Goal: Information Seeking & Learning: Learn about a topic

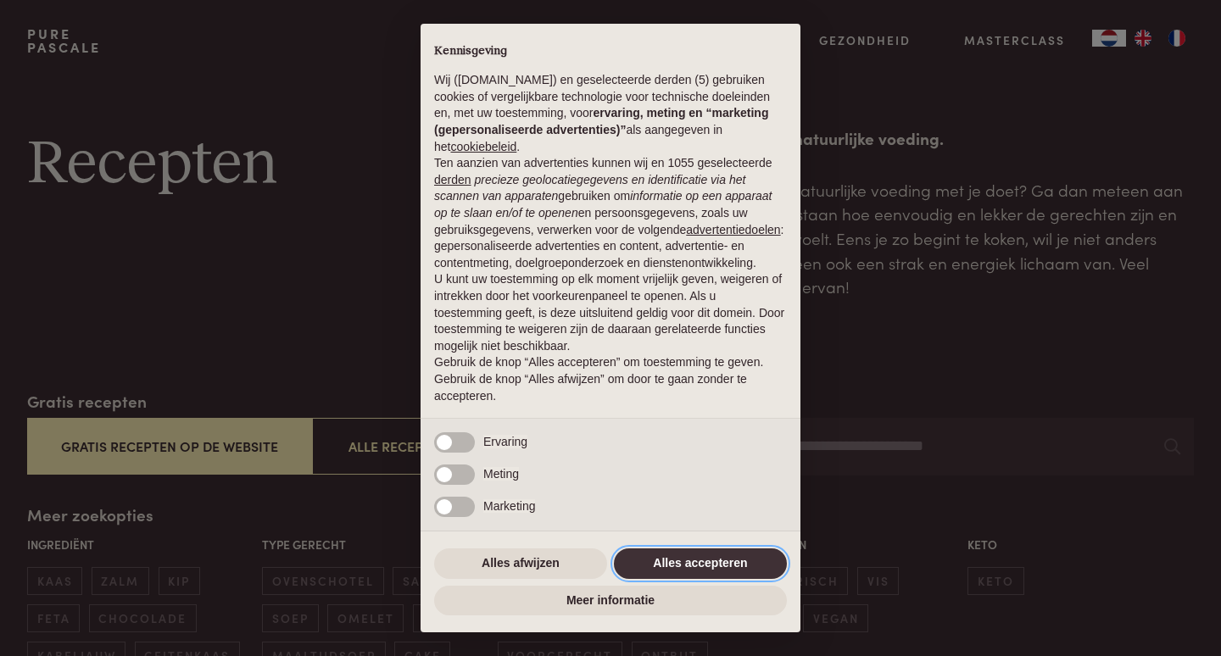
click at [717, 560] on button "Alles accepteren" at bounding box center [700, 564] width 173 height 31
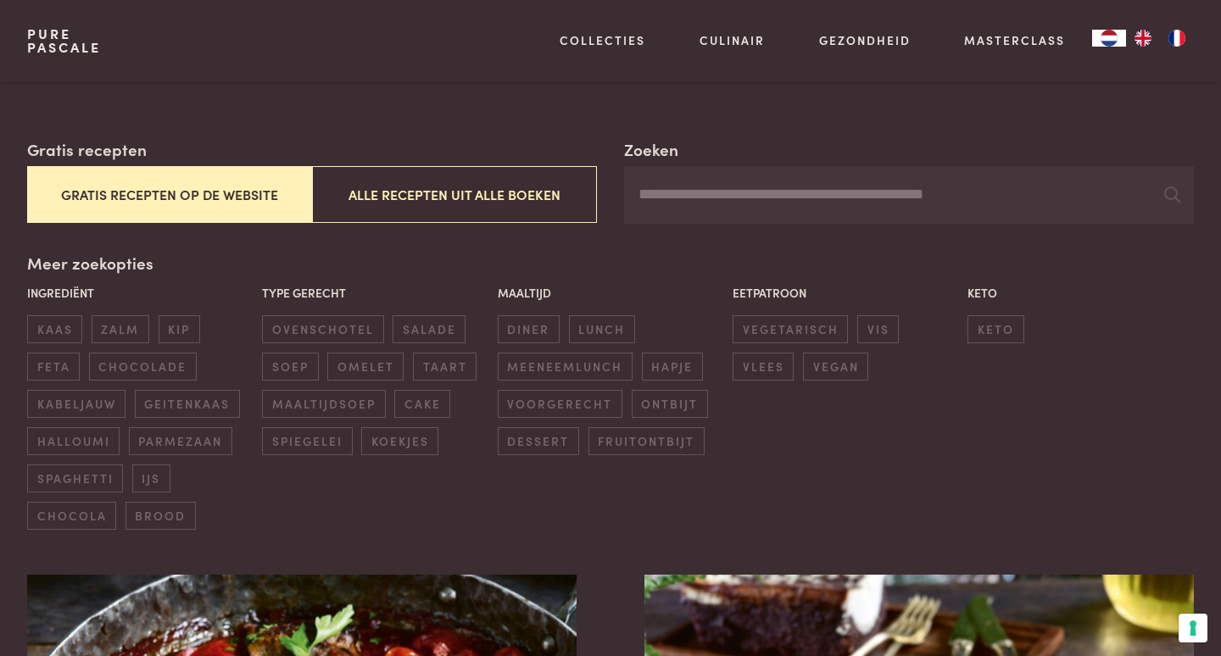
scroll to position [251, 0]
click at [74, 432] on span "halloumi" at bounding box center [73, 442] width 92 height 28
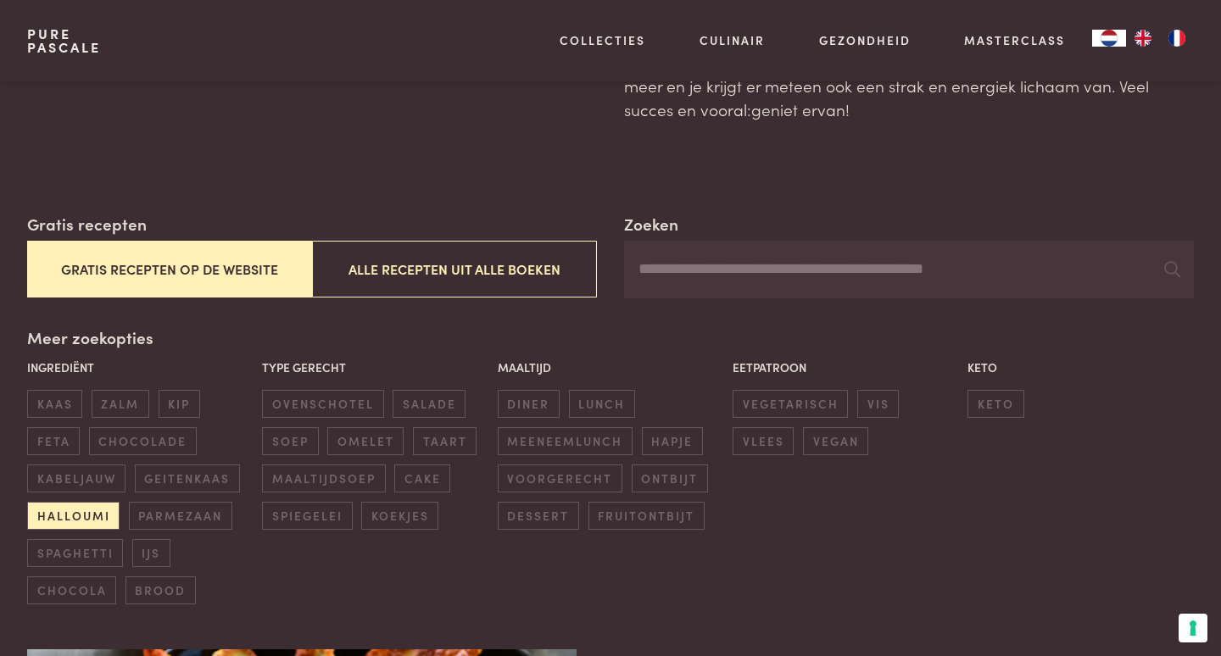
scroll to position [182, 0]
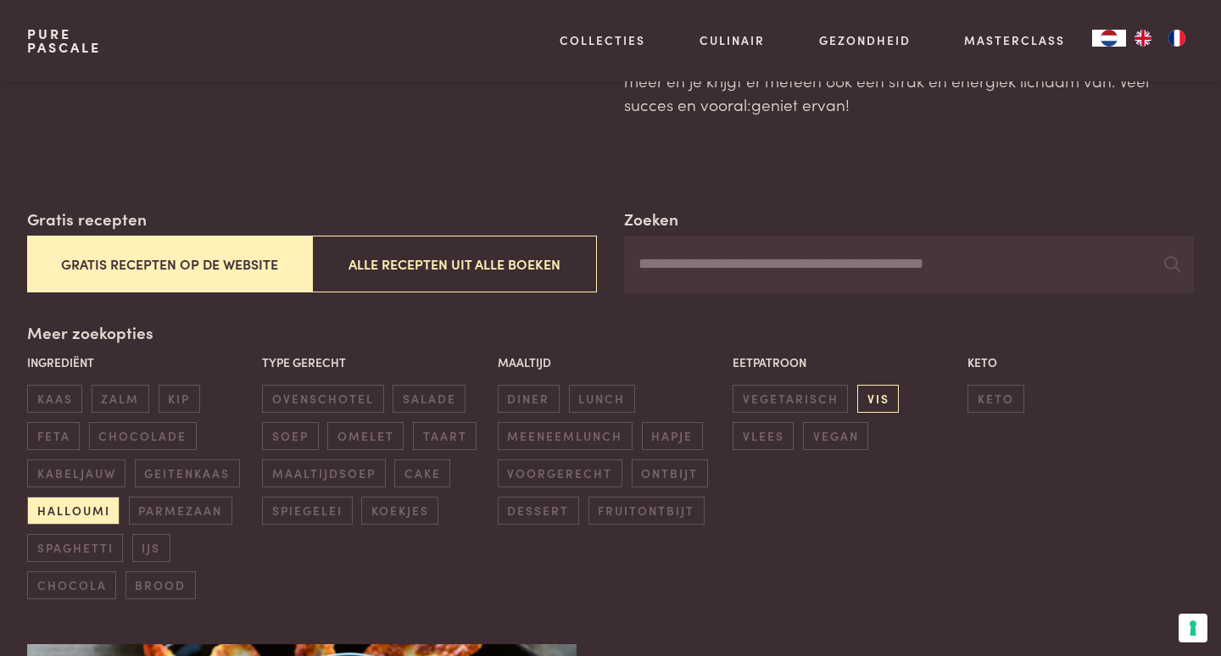
click at [878, 391] on span "vis" at bounding box center [878, 399] width 42 height 28
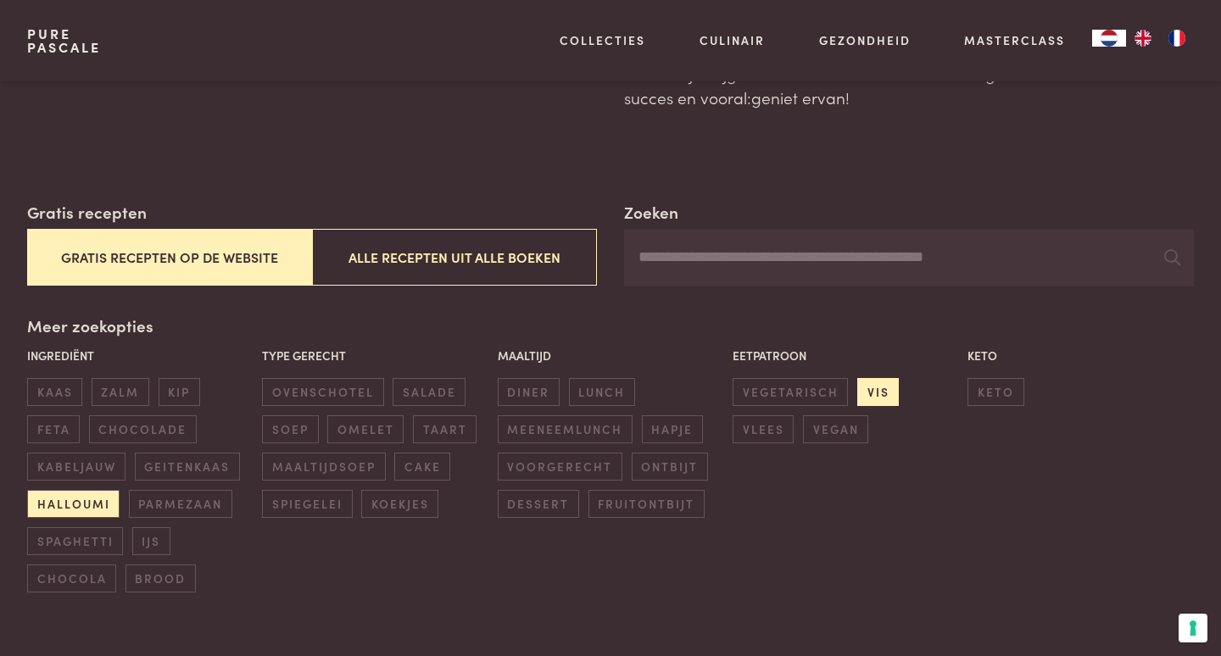
scroll to position [190, 0]
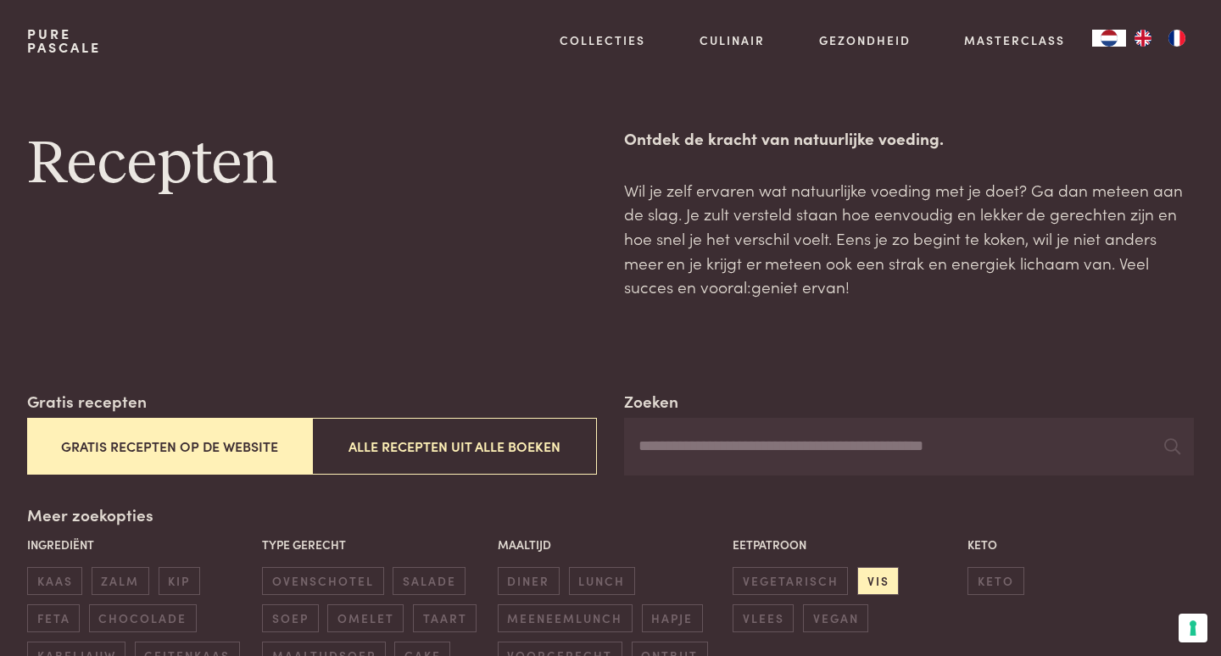
click at [191, 438] on button "Gratis recepten op de website" at bounding box center [169, 446] width 285 height 57
click at [977, 444] on input "Zoeken" at bounding box center [909, 447] width 570 height 58
click at [1168, 451] on icon at bounding box center [1172, 446] width 16 height 16
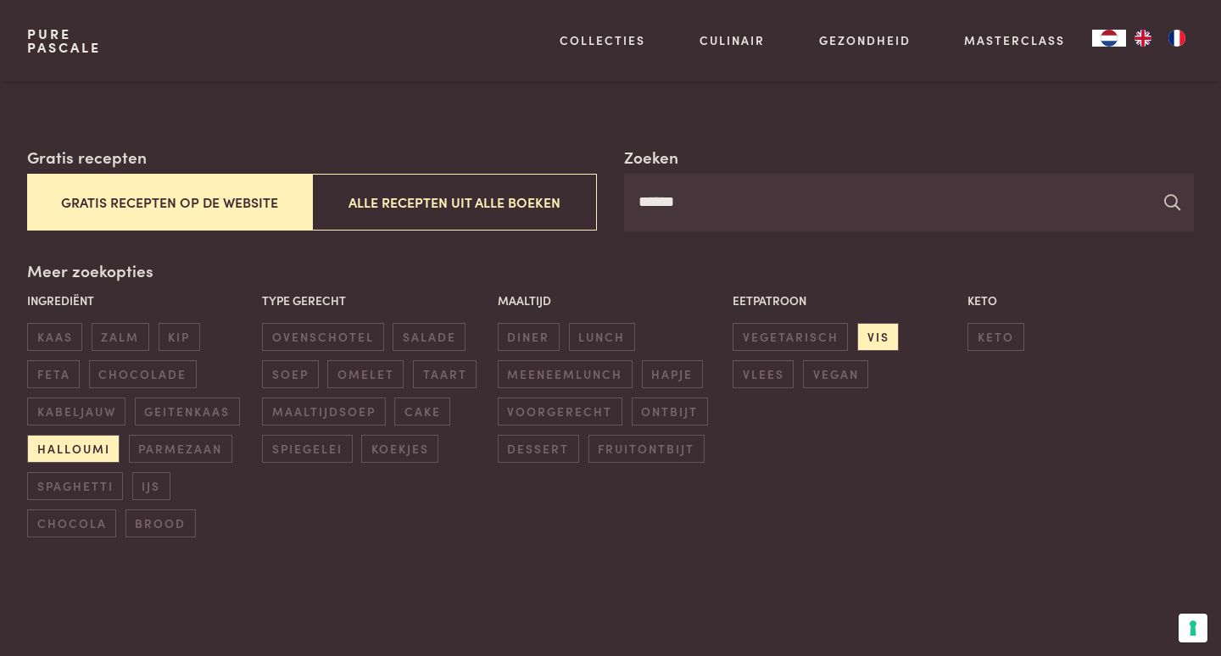
scroll to position [258, 0]
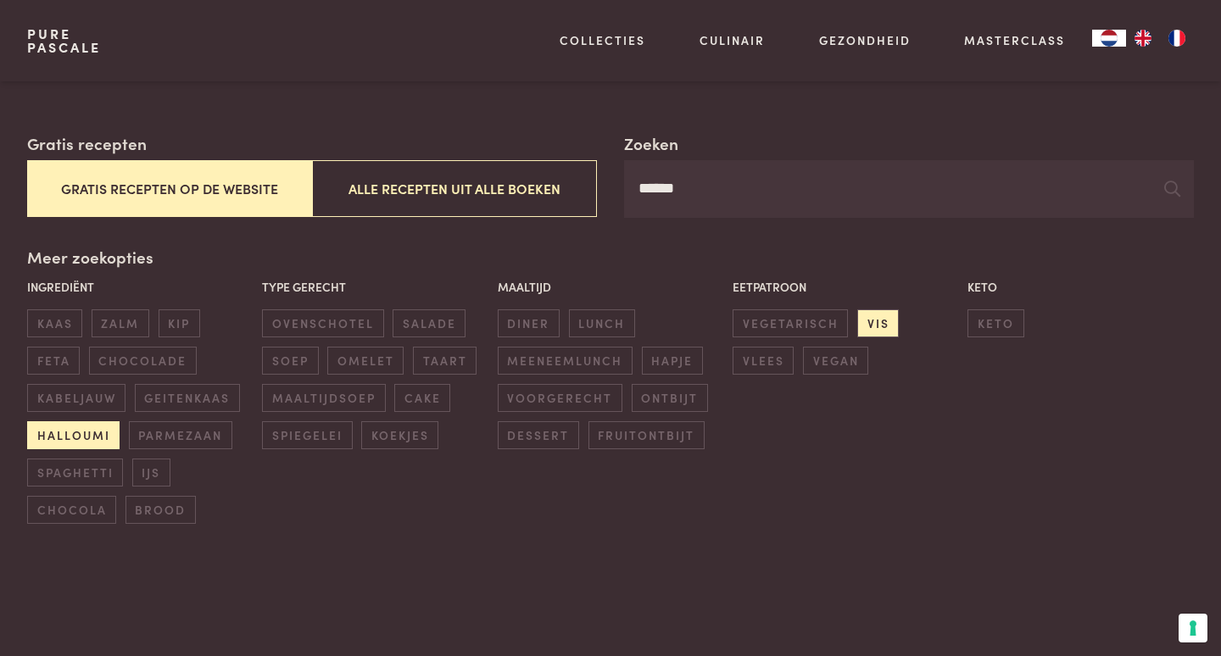
click at [66, 426] on span "halloumi" at bounding box center [73, 435] width 92 height 28
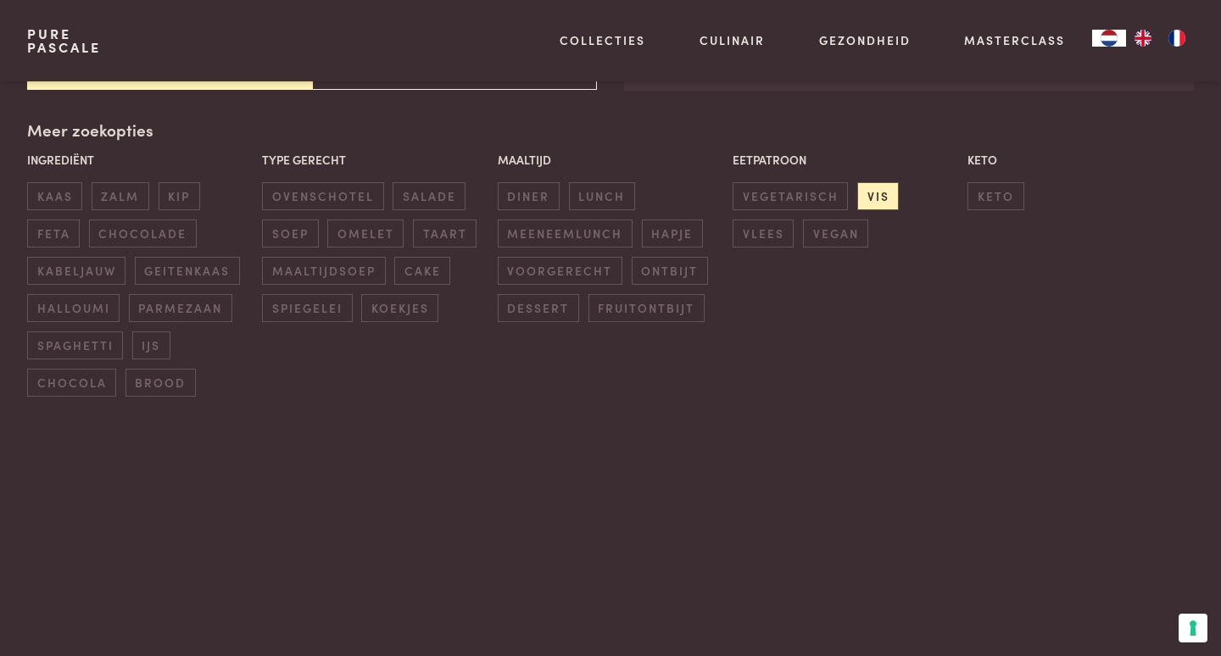
scroll to position [386, 0]
click at [884, 184] on span "vis" at bounding box center [878, 195] width 42 height 28
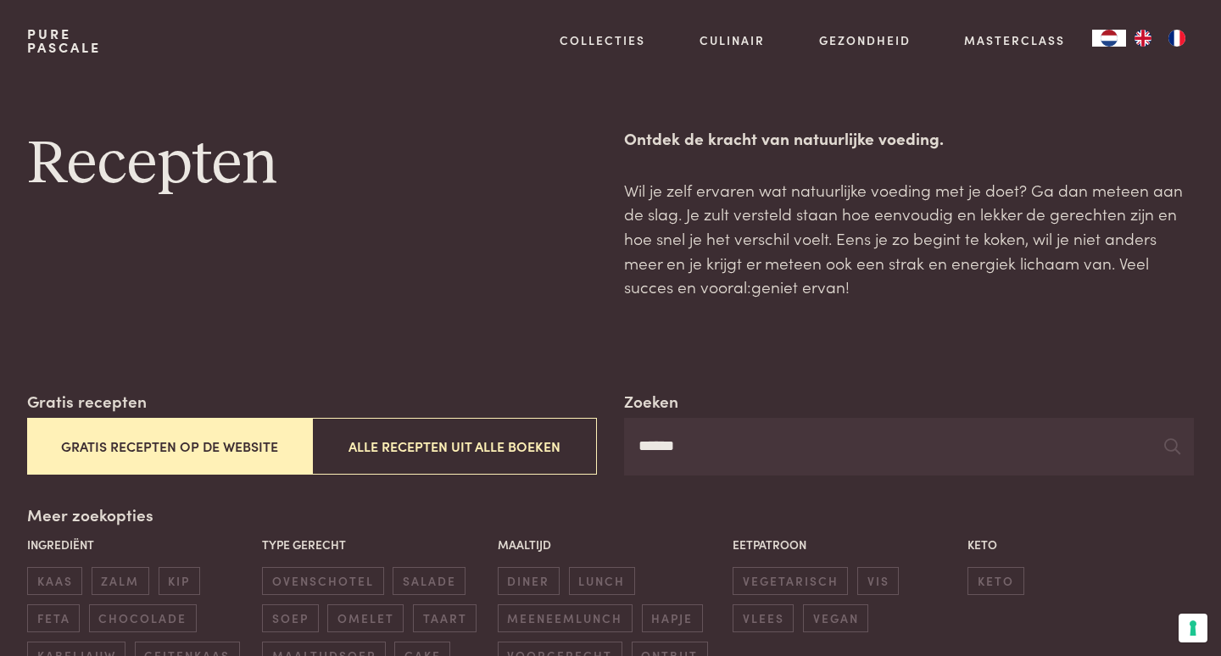
scroll to position [0, 1]
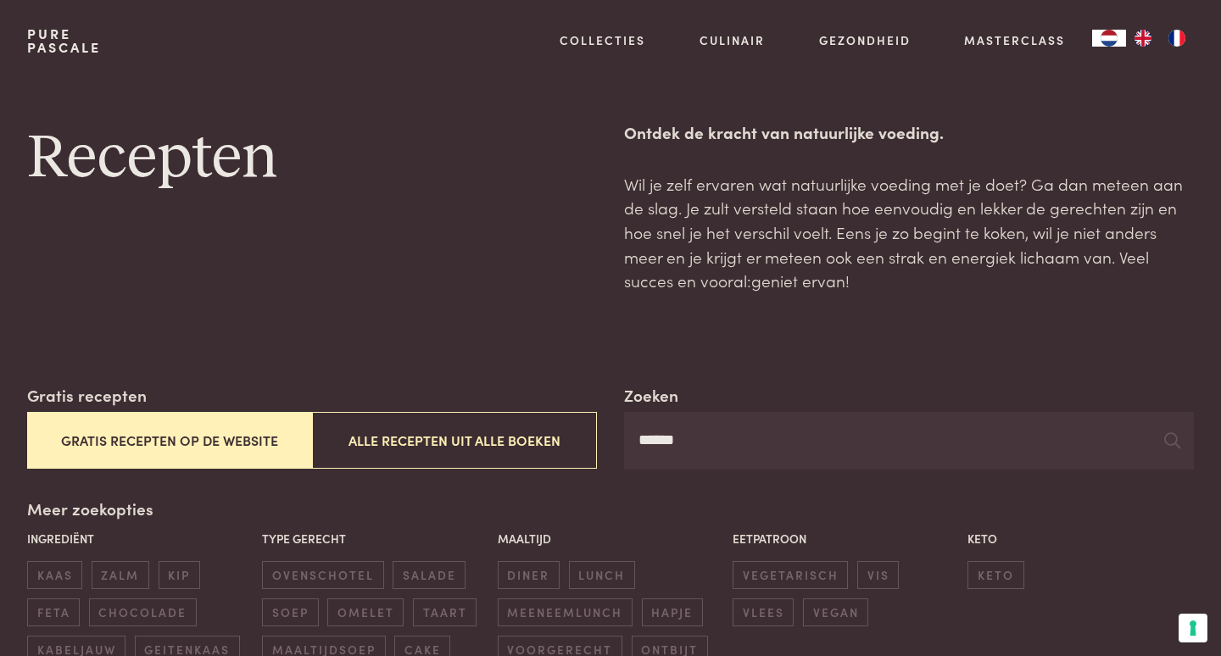
click at [706, 455] on input "******" at bounding box center [909, 441] width 570 height 58
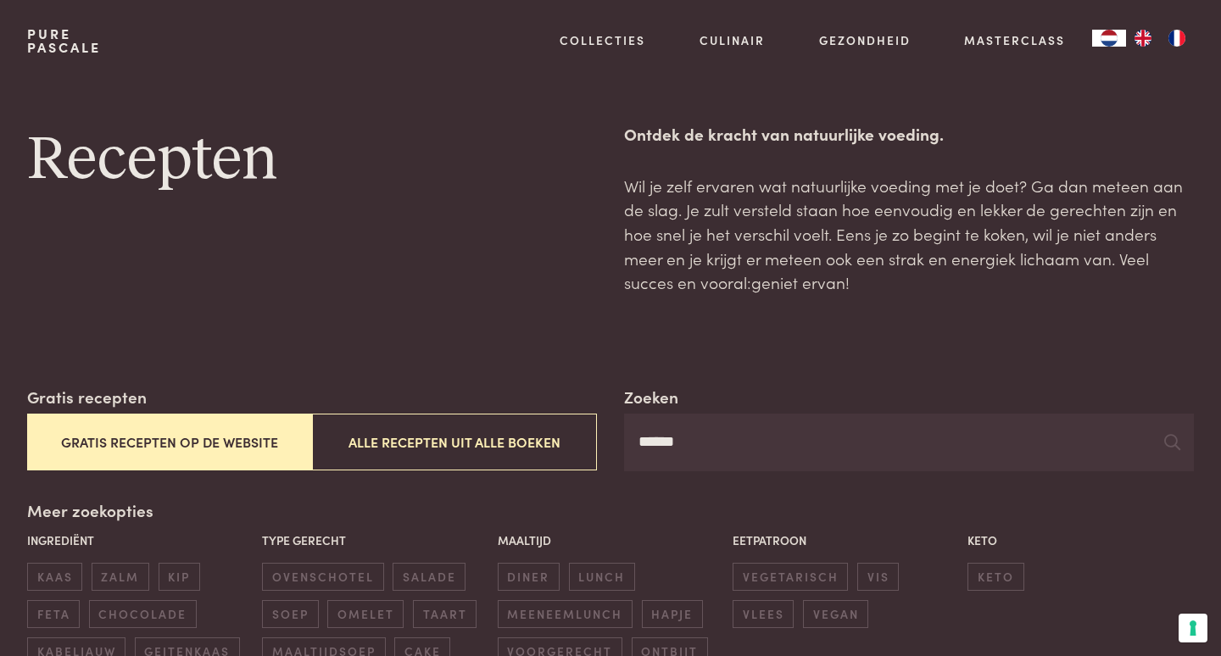
scroll to position [4, 0]
type input "**********"
click at [1129, 499] on div "Meer zoekopties Ingrediënt kaas zalm kip feta chocolade kabeljauw geitenkaas ha…" at bounding box center [610, 638] width 1167 height 279
drag, startPoint x: 1168, startPoint y: 440, endPoint x: 1192, endPoint y: 535, distance: 98.1
click at [1168, 440] on icon at bounding box center [1172, 442] width 16 height 16
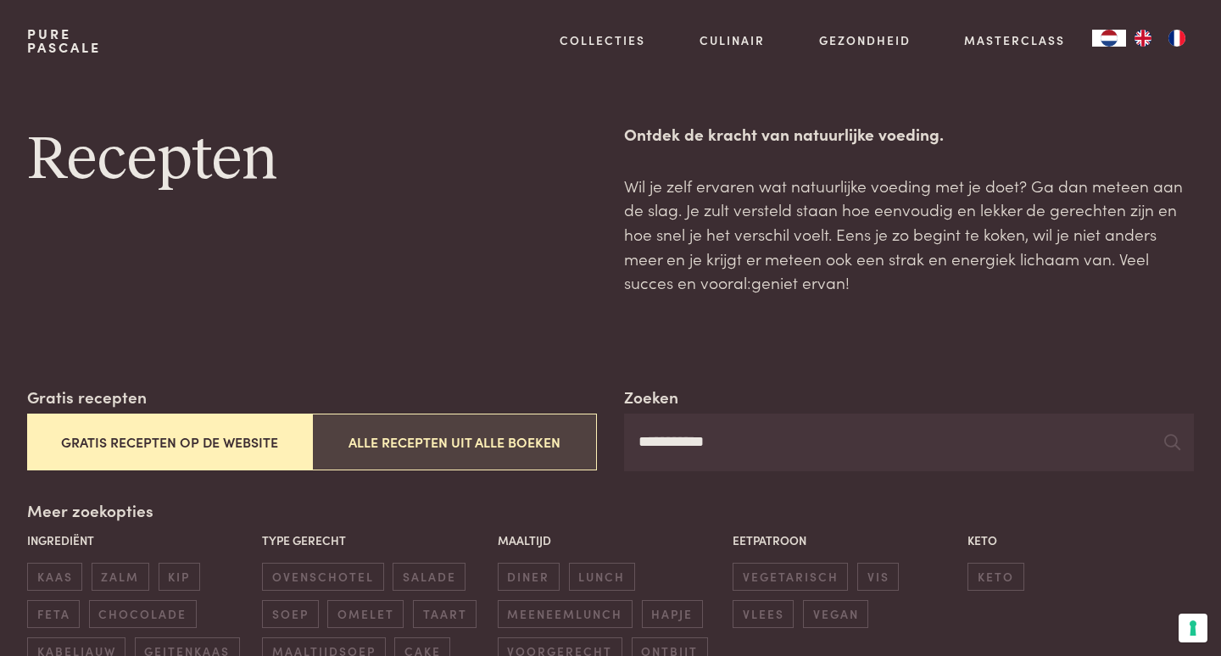
click at [484, 438] on button "Alle recepten uit alle boeken" at bounding box center [454, 442] width 285 height 57
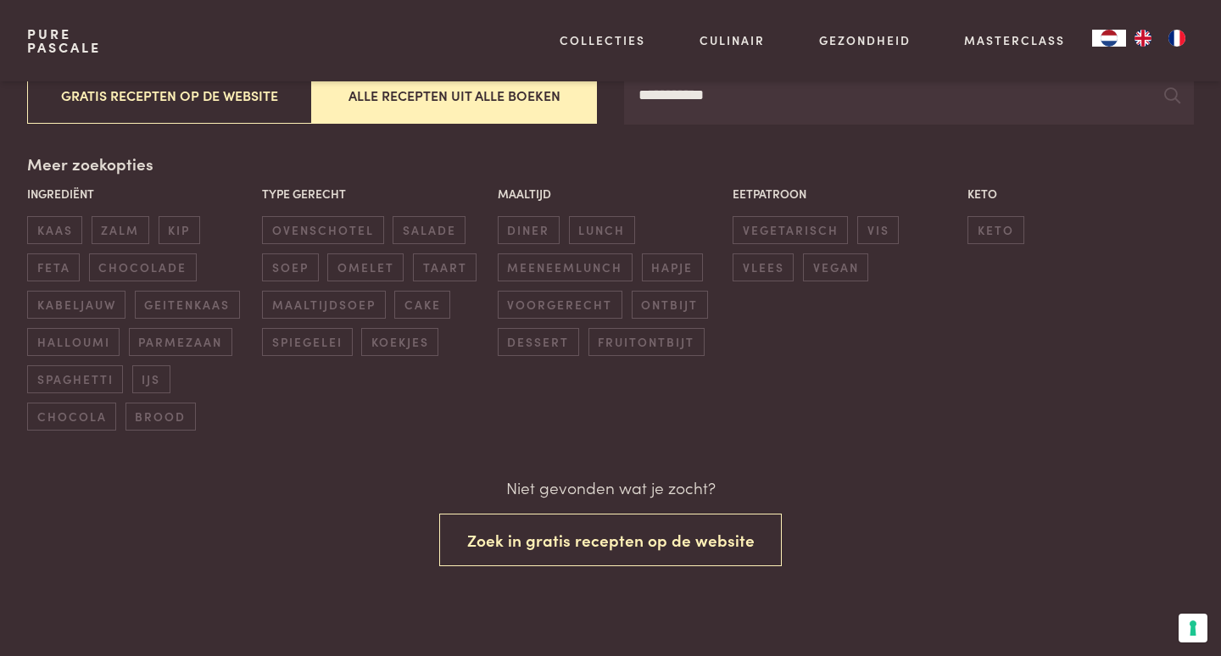
scroll to position [352, 0]
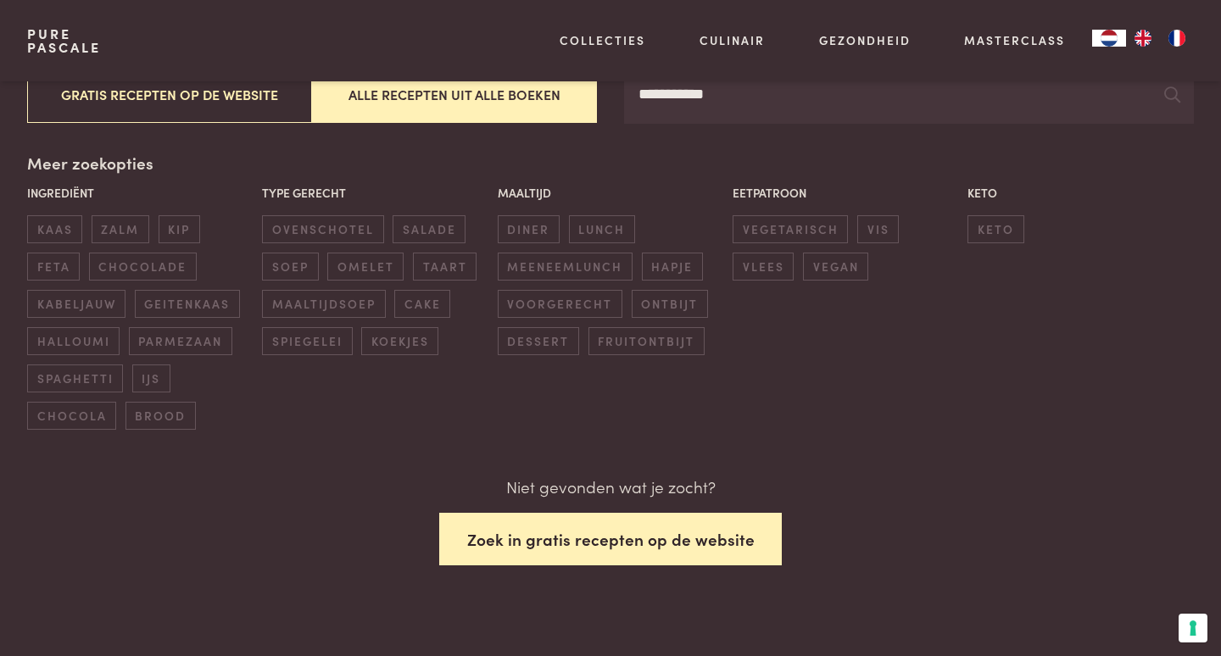
click at [593, 528] on button "Zoek in gratis recepten op de website" at bounding box center [610, 539] width 343 height 53
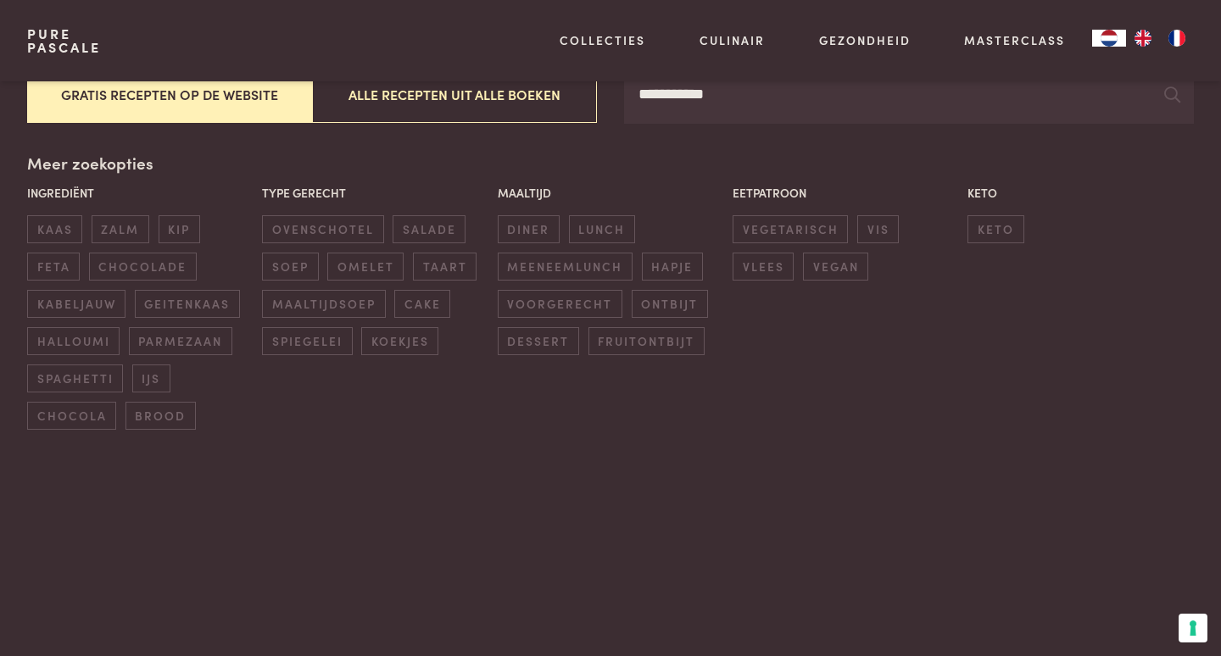
scroll to position [352, 0]
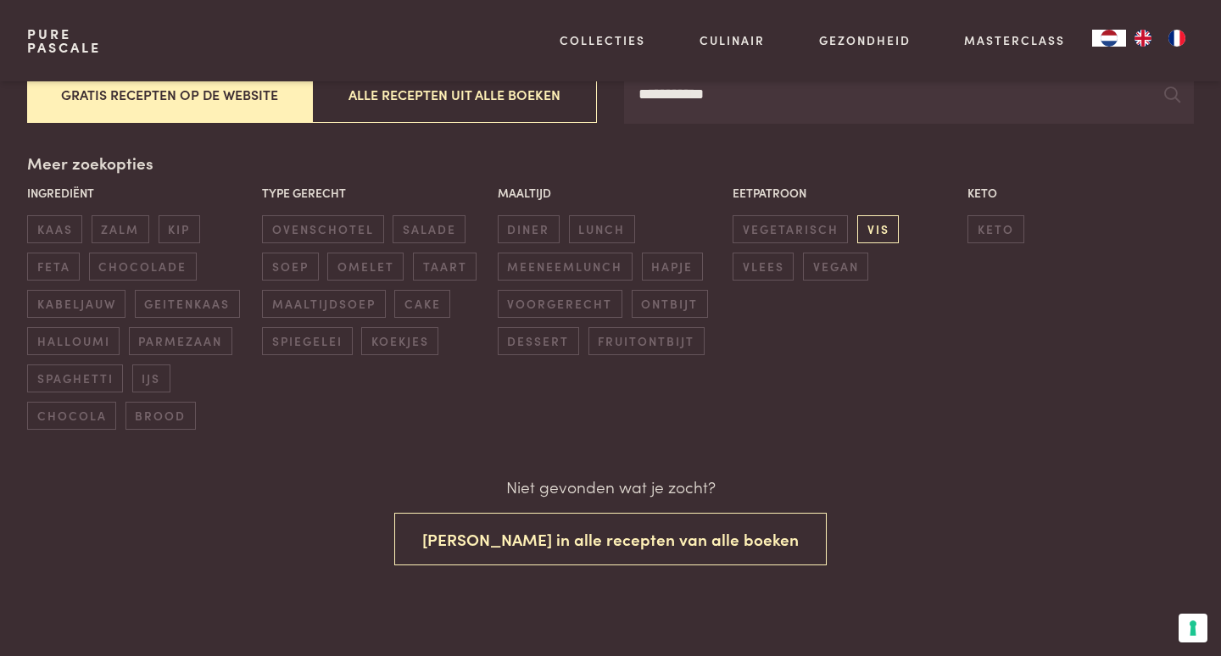
click at [871, 220] on span "vis" at bounding box center [878, 229] width 42 height 28
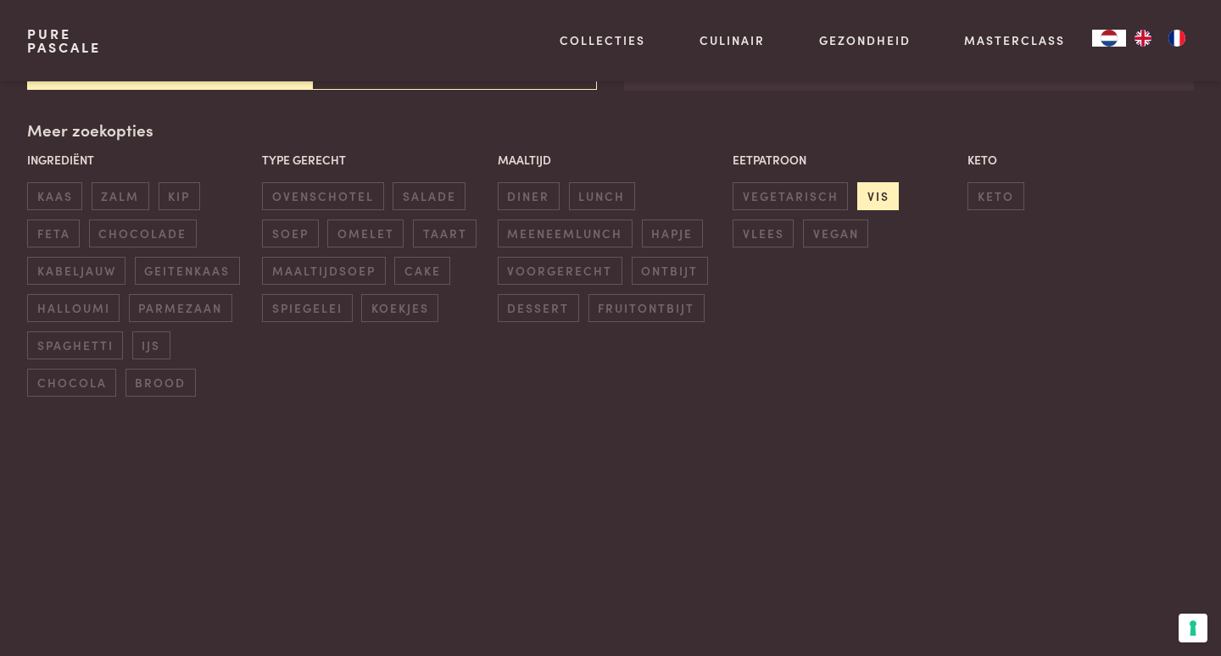
scroll to position [386, 0]
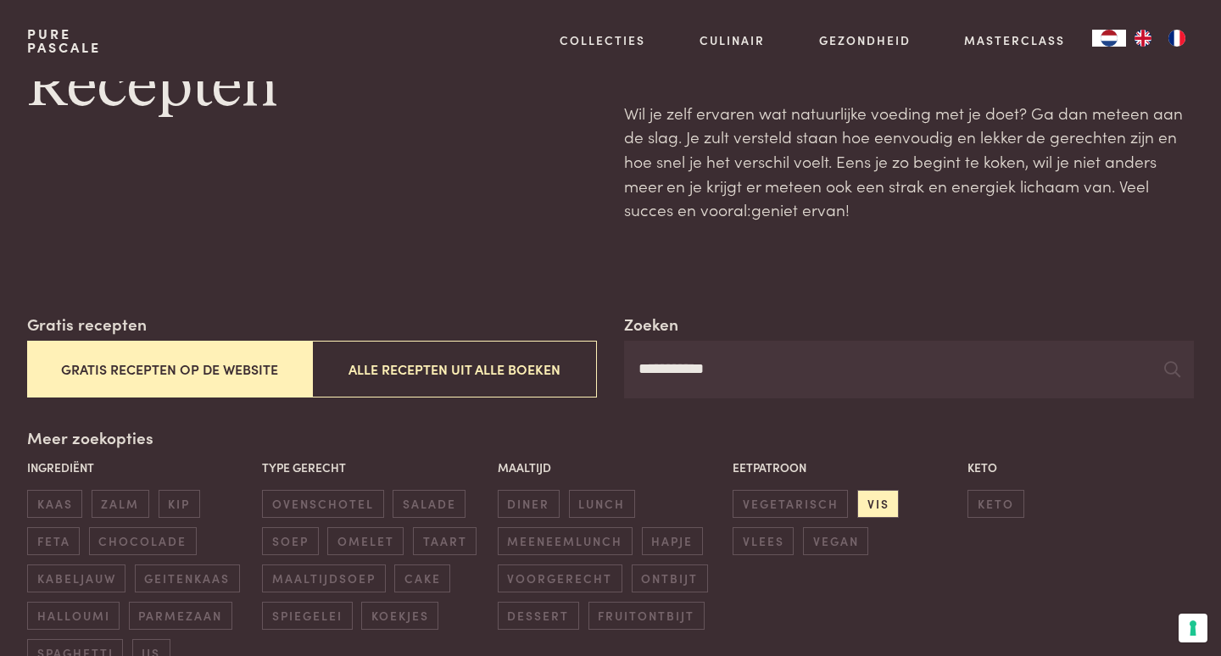
scroll to position [4, 0]
